Goal: Task Accomplishment & Management: Manage account settings

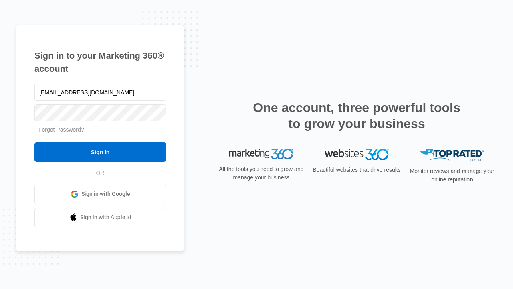
type input "[EMAIL_ADDRESS][DOMAIN_NAME]"
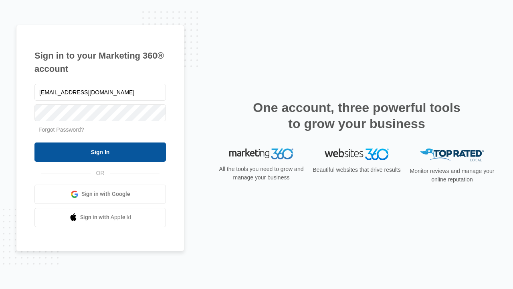
click at [100, 151] on input "Sign In" at bounding box center [99, 151] width 131 height 19
